Goal: Transaction & Acquisition: Purchase product/service

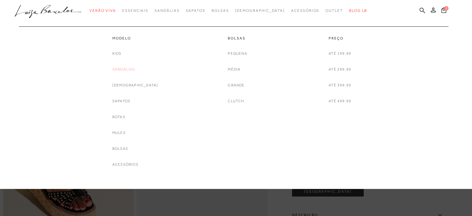
click at [135, 68] on link "Sandálias" at bounding box center [123, 69] width 23 height 7
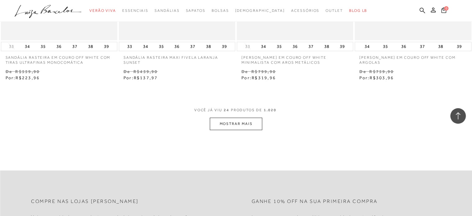
scroll to position [1365, 0]
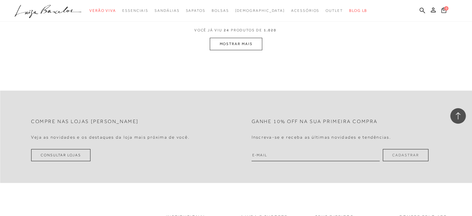
click at [249, 42] on button "MOSTRAR MAIS" at bounding box center [236, 44] width 52 height 12
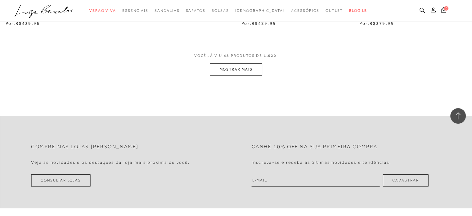
scroll to position [2700, 0]
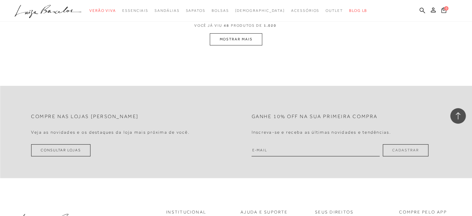
click at [244, 41] on button "MOSTRAR MAIS" at bounding box center [236, 39] width 52 height 12
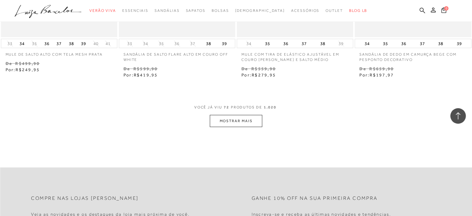
scroll to position [3874, 0]
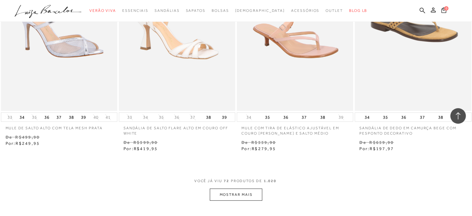
click at [223, 198] on button "MOSTRAR MAIS" at bounding box center [236, 194] width 52 height 12
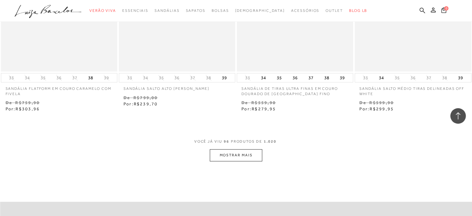
scroll to position [5332, 0]
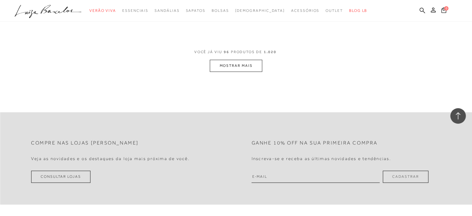
click at [248, 63] on button "MOSTRAR MAIS" at bounding box center [236, 66] width 52 height 12
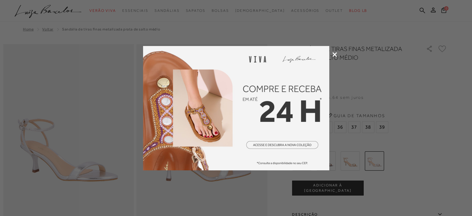
click at [333, 54] on icon at bounding box center [334, 54] width 5 height 5
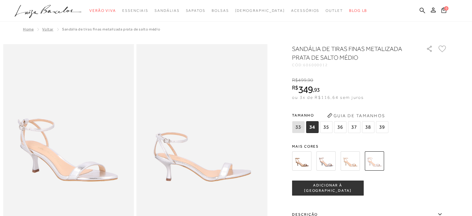
scroll to position [62, 0]
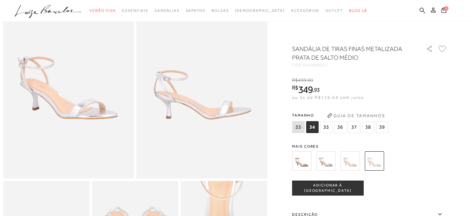
click at [351, 160] on img at bounding box center [349, 160] width 19 height 19
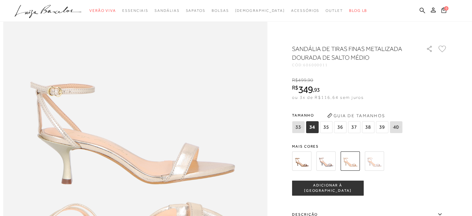
scroll to position [434, 0]
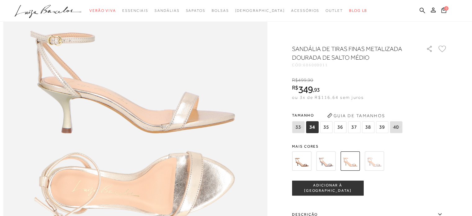
click at [326, 158] on img at bounding box center [325, 160] width 19 height 19
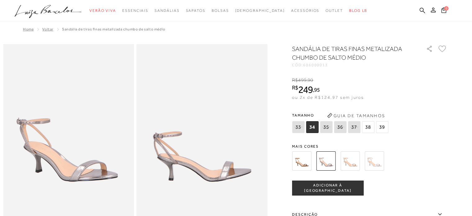
click at [378, 163] on img at bounding box center [374, 160] width 19 height 19
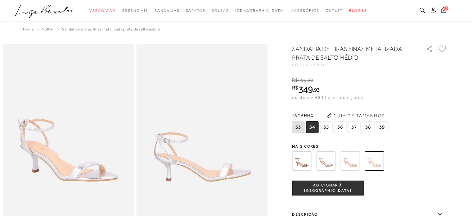
click at [298, 161] on img at bounding box center [301, 160] width 19 height 19
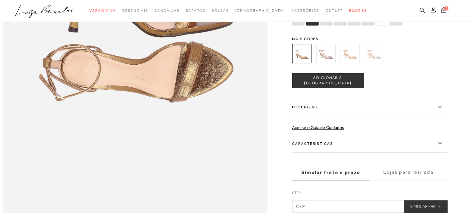
scroll to position [683, 0]
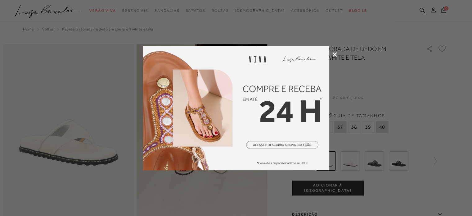
click at [334, 53] on icon at bounding box center [334, 54] width 5 height 5
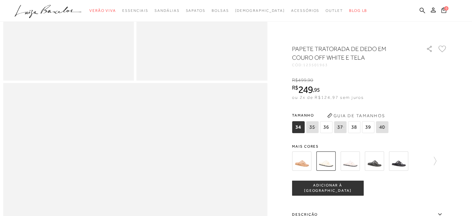
scroll to position [528, 0]
click at [375, 161] on img at bounding box center [374, 160] width 19 height 19
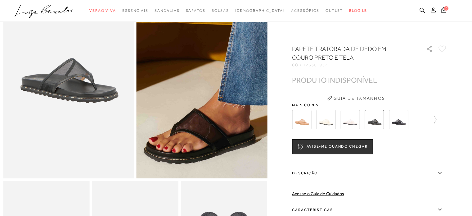
scroll to position [186, 0]
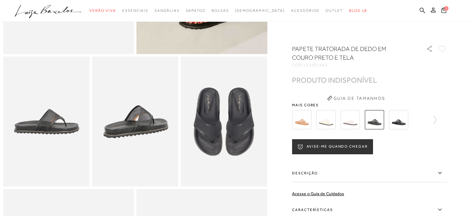
click at [398, 123] on img at bounding box center [398, 119] width 19 height 19
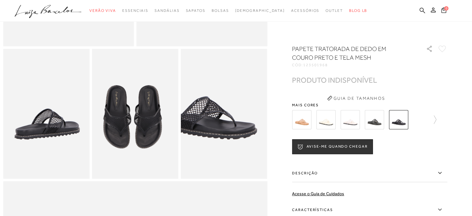
scroll to position [248, 0]
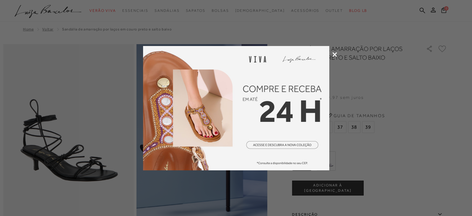
click at [335, 54] on icon at bounding box center [334, 54] width 5 height 5
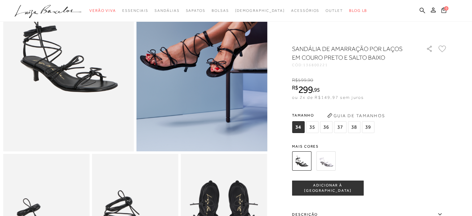
scroll to position [155, 0]
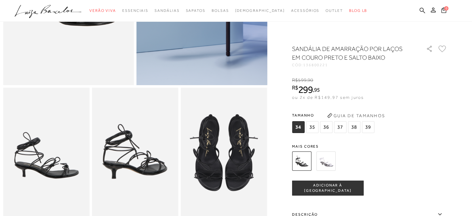
click at [327, 159] on img at bounding box center [325, 160] width 19 height 19
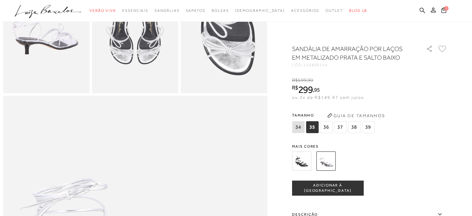
scroll to position [372, 0]
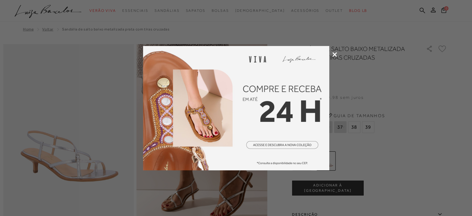
click at [335, 54] on icon at bounding box center [334, 54] width 5 height 5
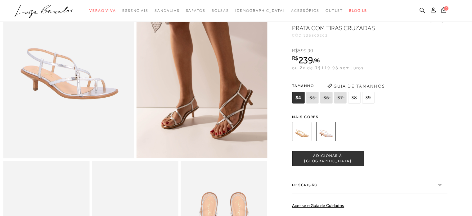
scroll to position [93, 0]
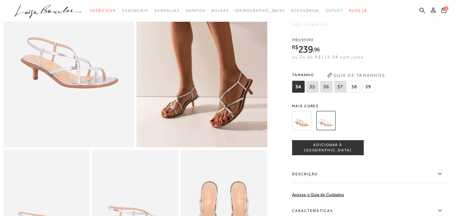
click at [300, 127] on img at bounding box center [301, 120] width 19 height 19
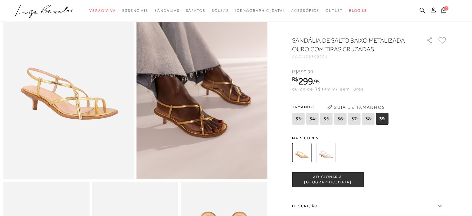
scroll to position [62, 0]
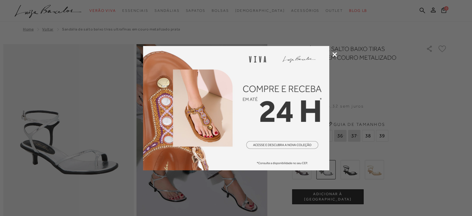
click at [334, 54] on icon at bounding box center [334, 54] width 5 height 5
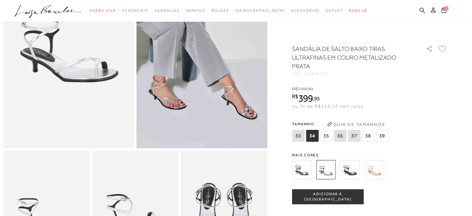
scroll to position [93, 0]
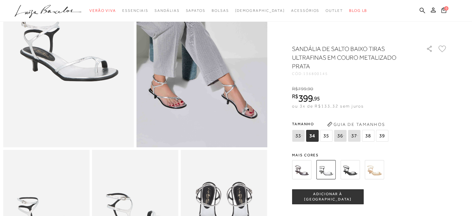
click at [218, 93] on img at bounding box center [202, 49] width 131 height 196
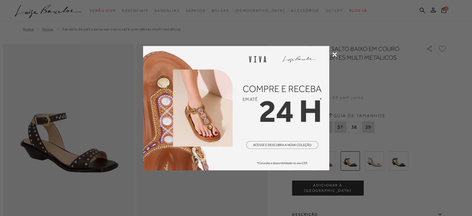
click at [336, 56] on icon at bounding box center [334, 54] width 5 height 5
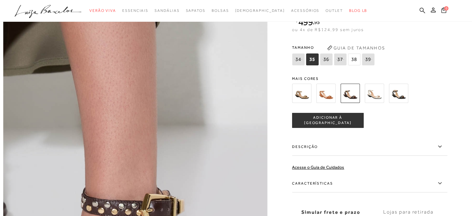
scroll to position [559, 0]
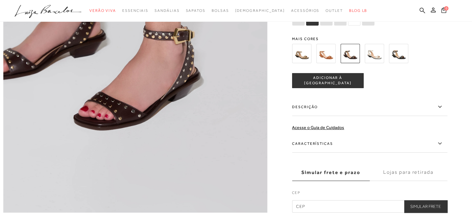
click at [377, 63] on img at bounding box center [374, 53] width 19 height 19
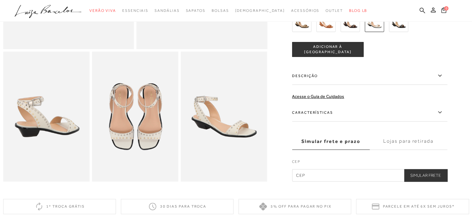
scroll to position [155, 0]
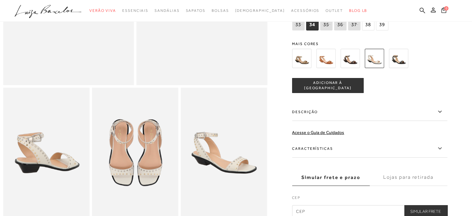
click at [398, 64] on img at bounding box center [398, 58] width 19 height 19
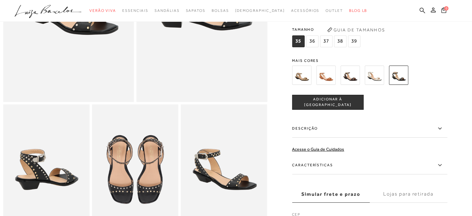
scroll to position [124, 0]
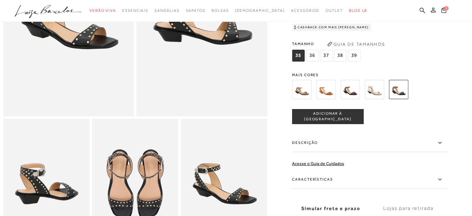
click at [333, 93] on img at bounding box center [325, 89] width 19 height 19
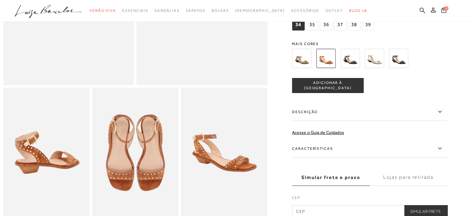
scroll to position [124, 0]
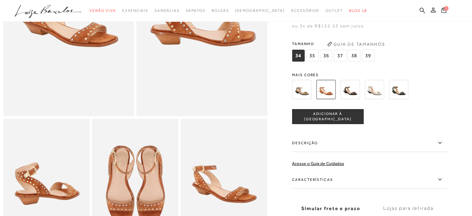
click at [308, 97] on img at bounding box center [301, 89] width 19 height 19
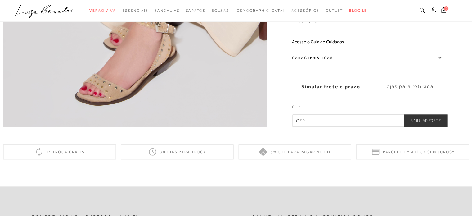
scroll to position [613, 0]
